Goal: Find specific page/section: Find specific page/section

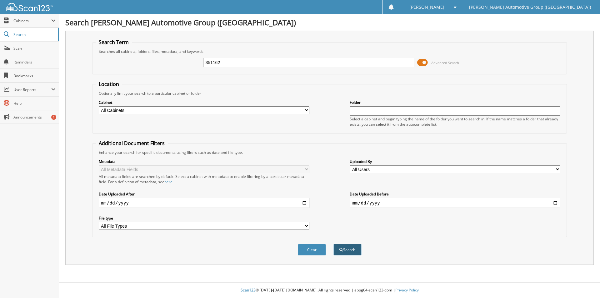
type input "351162"
click at [343, 248] on button "Search" at bounding box center [348, 250] width 28 height 12
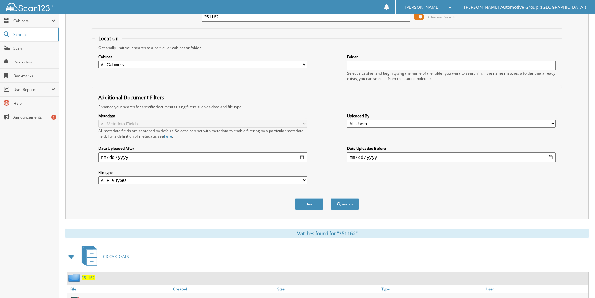
scroll to position [100, 0]
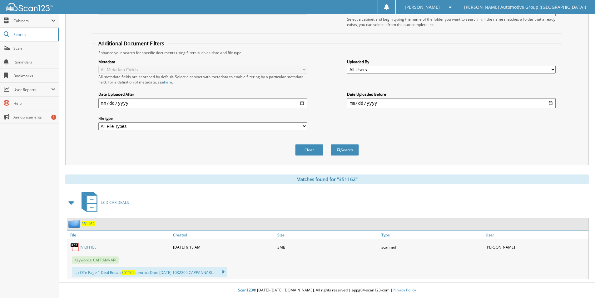
click at [89, 224] on span "351162" at bounding box center [88, 223] width 13 height 5
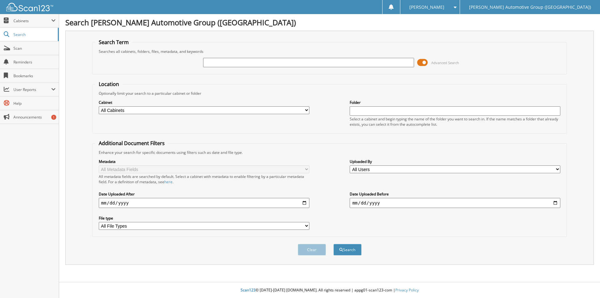
click at [216, 63] on input "text" at bounding box center [308, 62] width 211 height 9
type input "HX614276"
click at [335, 250] on button "Search" at bounding box center [348, 250] width 28 height 12
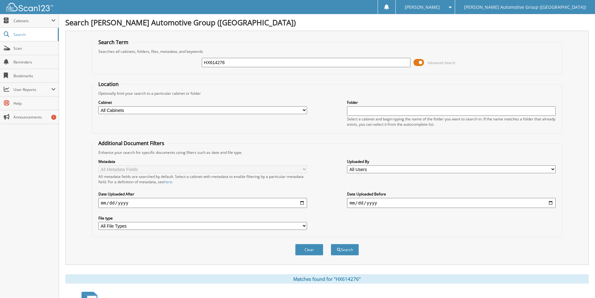
scroll to position [188, 0]
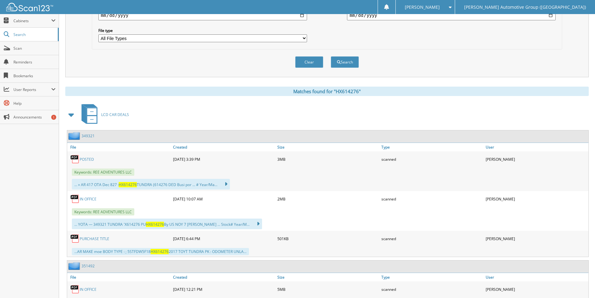
click at [89, 136] on link "349321" at bounding box center [88, 135] width 13 height 5
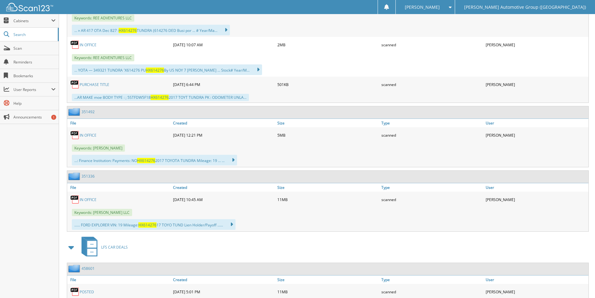
scroll to position [426, 0]
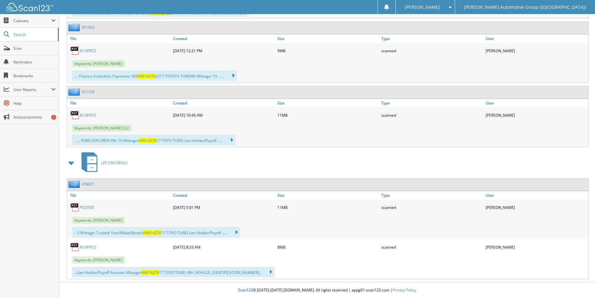
click at [87, 92] on link "351336" at bounding box center [88, 91] width 13 height 5
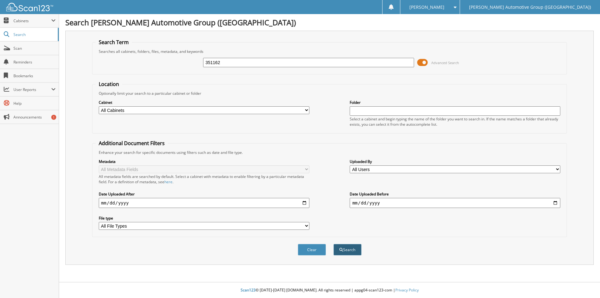
type input "351162"
click at [345, 252] on button "Search" at bounding box center [348, 250] width 28 height 12
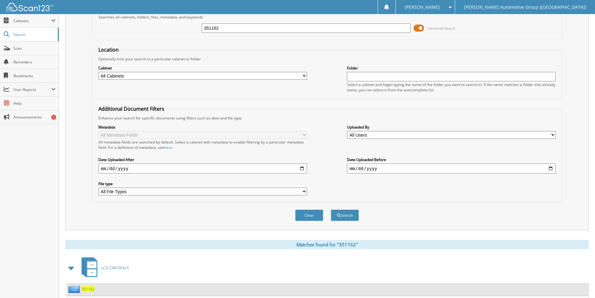
scroll to position [100, 0]
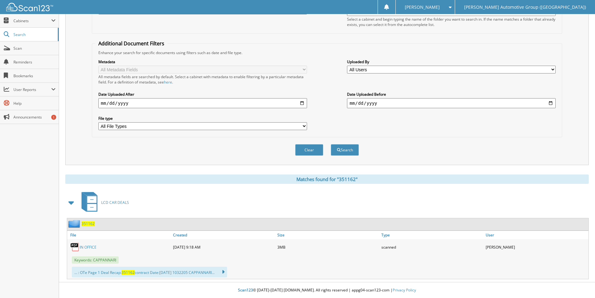
click at [89, 223] on span "351162" at bounding box center [88, 223] width 13 height 5
